Goal: Check status: Check status

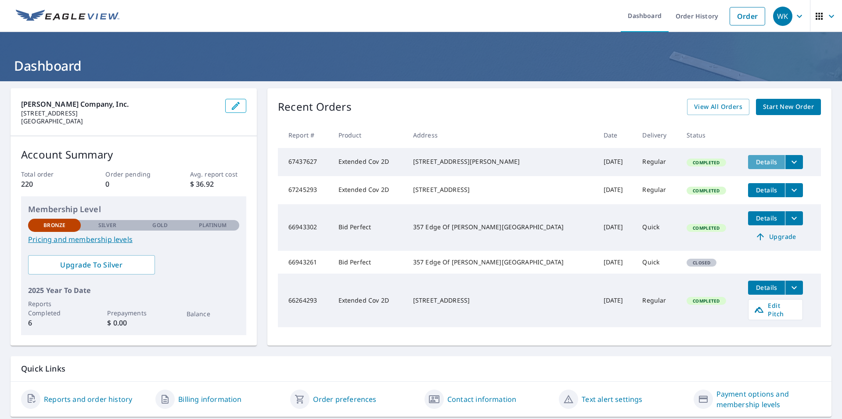
click at [758, 160] on span "Details" at bounding box center [766, 162] width 26 height 8
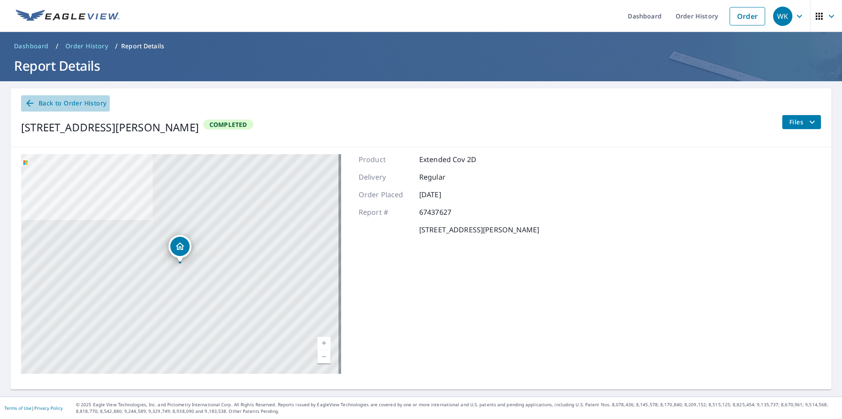
click at [61, 99] on span "Back to Order History" at bounding box center [66, 103] width 82 height 11
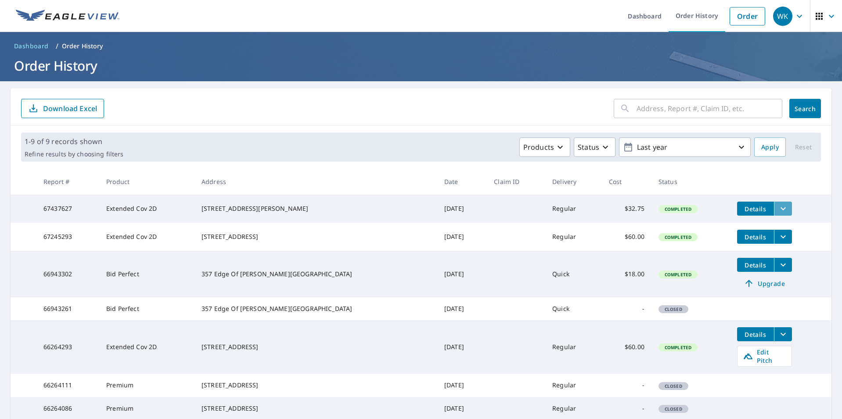
click at [778, 208] on icon "filesDropdownBtn-67437627" at bounding box center [783, 208] width 11 height 11
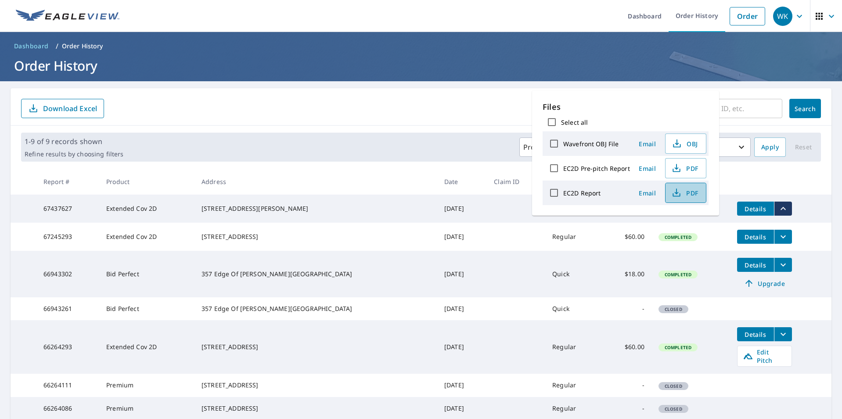
click at [684, 189] on span "PDF" at bounding box center [685, 192] width 28 height 11
